Goal: Task Accomplishment & Management: Complete application form

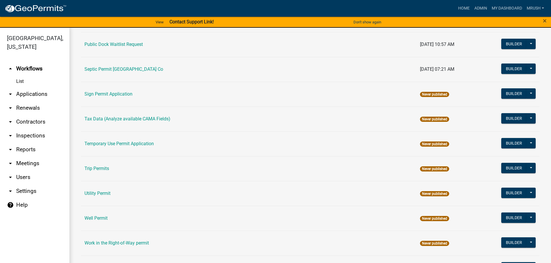
scroll to position [279, 0]
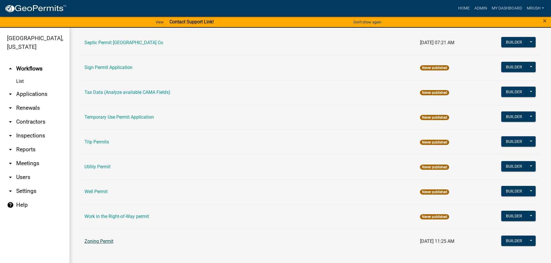
click at [109, 241] on link "Zoning Permit" at bounding box center [98, 241] width 29 height 5
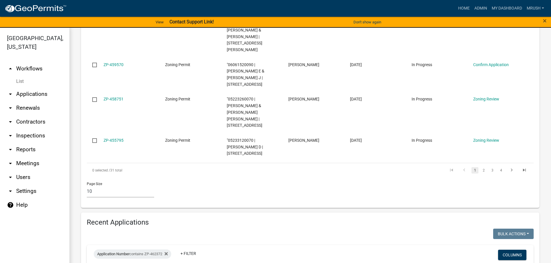
scroll to position [432, 0]
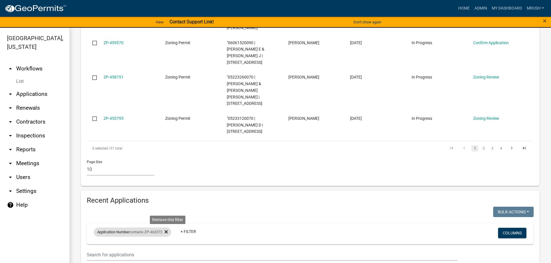
click at [168, 231] on icon at bounding box center [165, 232] width 3 height 3
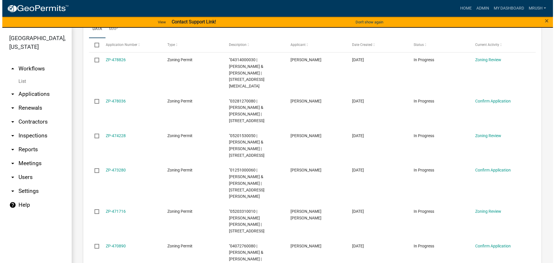
scroll to position [147, 0]
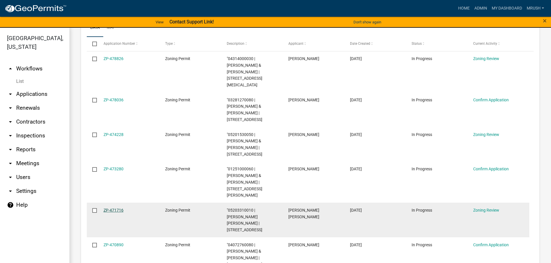
click at [110, 208] on link "ZP-471716" at bounding box center [113, 210] width 20 height 5
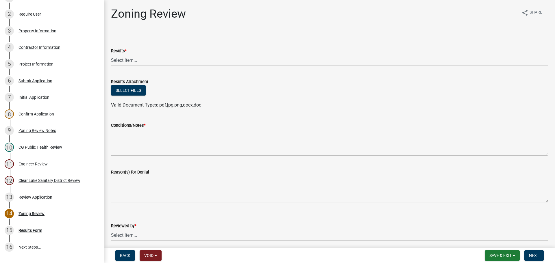
scroll to position [160, 0]
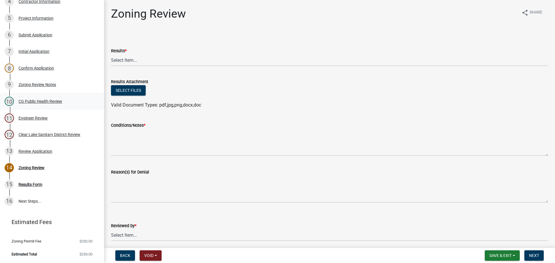
click at [52, 100] on div "CG Public Health Review" at bounding box center [40, 101] width 44 height 4
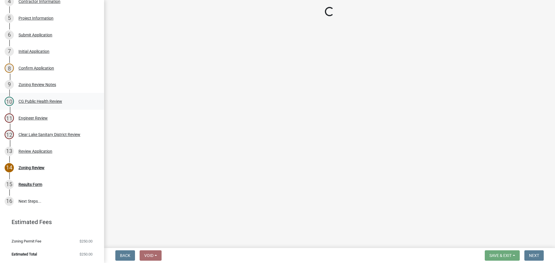
select select "037176cc-34bf-4da4-b28d-ae68c61bb9b8"
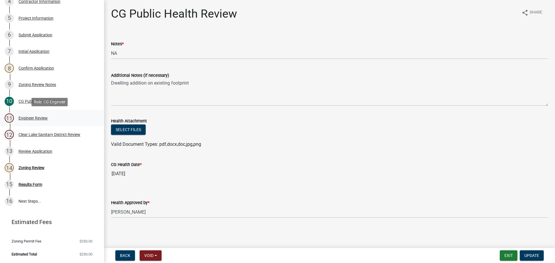
click at [36, 117] on div "Engineer Review" at bounding box center [32, 118] width 29 height 4
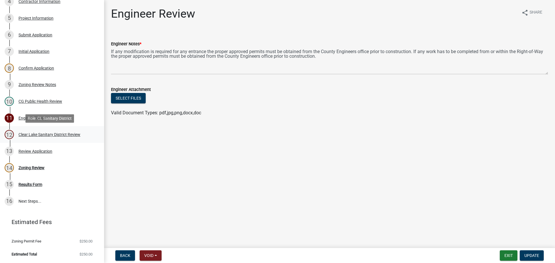
click at [34, 134] on div "Clear Lake Sanitary District Review" at bounding box center [49, 135] width 62 height 4
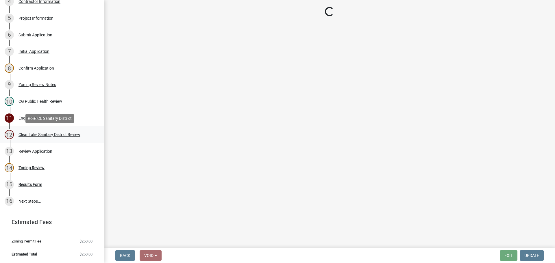
select select "dad87867-eb21-4dcc-b0aa-47f6a00bed0a"
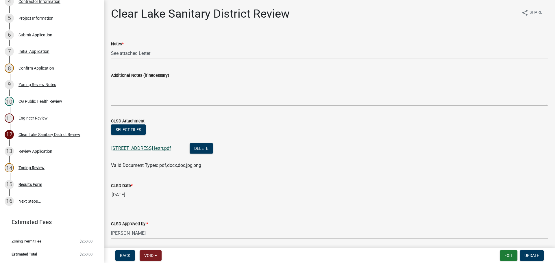
click at [131, 147] on link "2424 242nd st lettrr.pdf" at bounding box center [141, 148] width 60 height 5
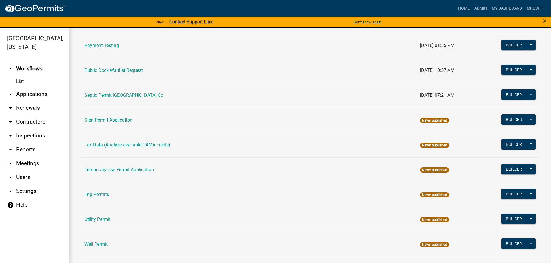
scroll to position [279, 0]
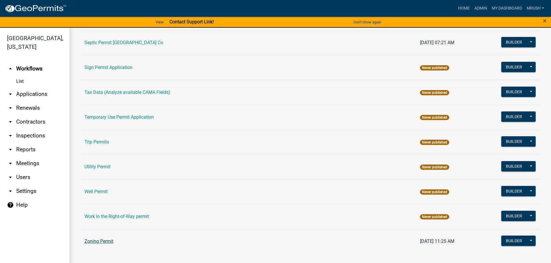
click at [108, 241] on link "Zoning Permit" at bounding box center [98, 241] width 29 height 5
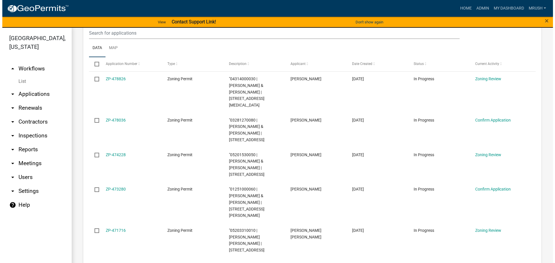
scroll to position [150, 0]
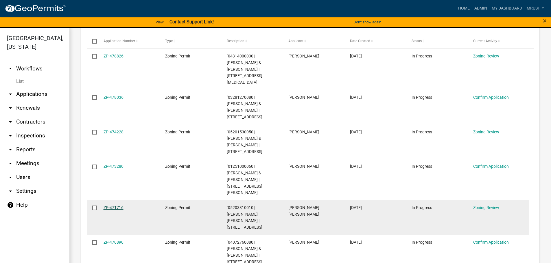
click at [119, 205] on link "ZP-471716" at bounding box center [113, 207] width 20 height 5
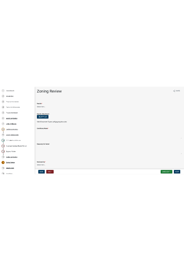
scroll to position [98, 0]
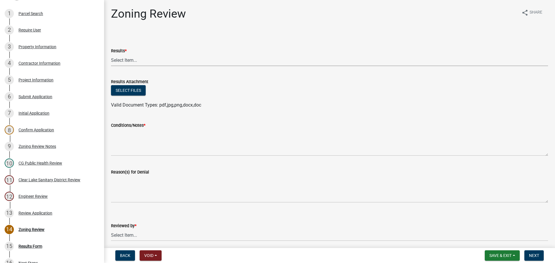
click at [119, 59] on select "Select Item... Approved Denied Agricultural Exemption Need further information …" at bounding box center [329, 60] width 437 height 12
click at [111, 54] on select "Select Item... Approved Denied Agricultural Exemption Need further information …" at bounding box center [329, 60] width 437 height 12
select select "03e939bb-1a71-4c41-bfbe-5c0434db7f18"
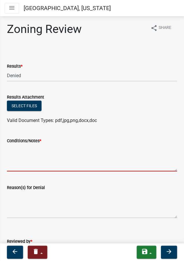
click at [16, 152] on textarea "Conditions/Notes *" at bounding box center [92, 157] width 171 height 27
paste textarea "You have the option to seek a special exception from bulk regulations or a vari…"
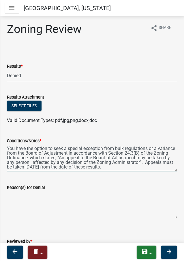
scroll to position [35, 0]
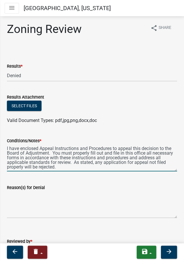
type textarea "You have the option to seek a special exception from bulk regulations or a vari…"
